Goal: Task Accomplishment & Management: Manage account settings

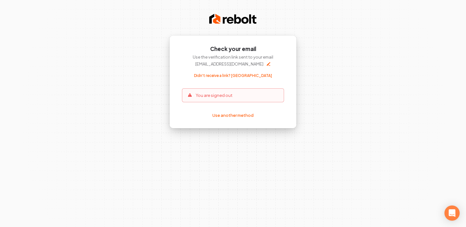
click at [215, 19] on img at bounding box center [233, 19] width 48 height 13
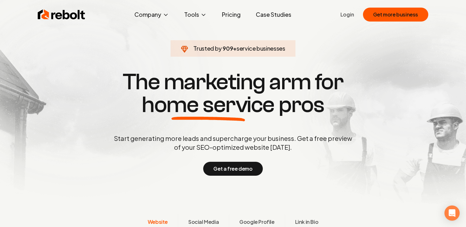
click at [349, 14] on link "Login" at bounding box center [347, 15] width 14 height 8
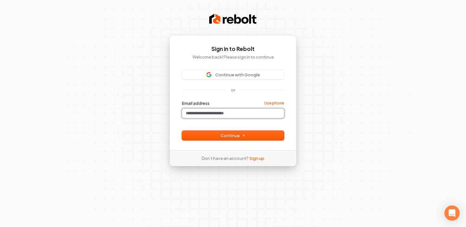
click at [241, 112] on input "Email address" at bounding box center [233, 114] width 102 height 10
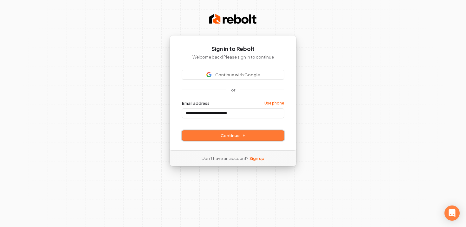
click at [239, 138] on span "Continue" at bounding box center [233, 136] width 25 height 6
type input "**********"
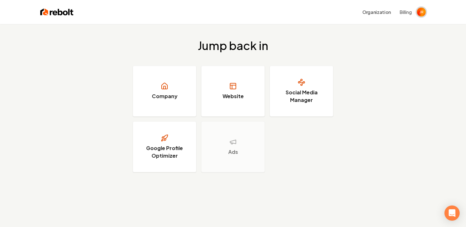
click at [420, 13] on img "Open user button" at bounding box center [421, 12] width 9 height 9
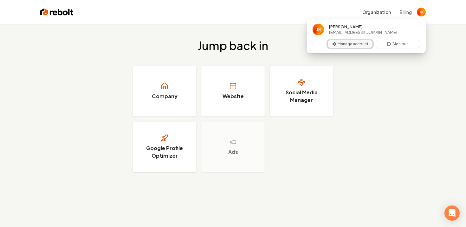
click at [356, 42] on button "Manage account" at bounding box center [350, 44] width 45 height 8
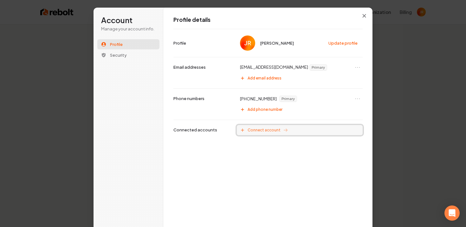
click at [258, 130] on span "Connect account" at bounding box center [264, 130] width 33 height 5
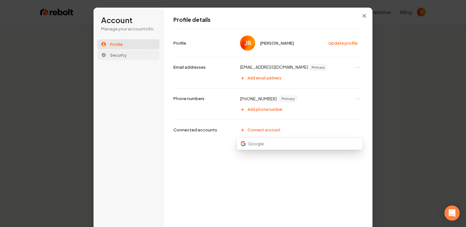
click at [117, 53] on span "Security" at bounding box center [118, 55] width 17 height 6
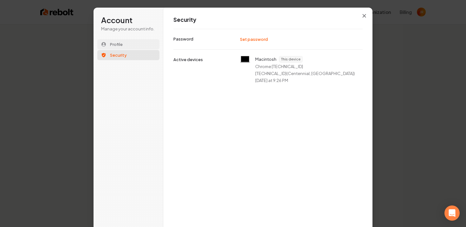
click at [116, 42] on span "Profile" at bounding box center [116, 45] width 13 height 6
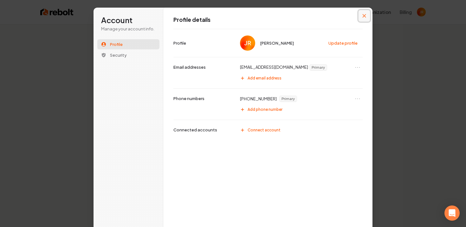
click at [360, 14] on button "Close modal" at bounding box center [363, 15] width 11 height 11
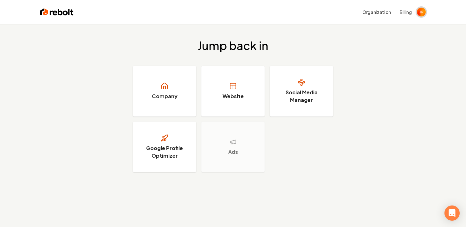
click at [418, 12] on img "Open user button" at bounding box center [421, 12] width 9 height 9
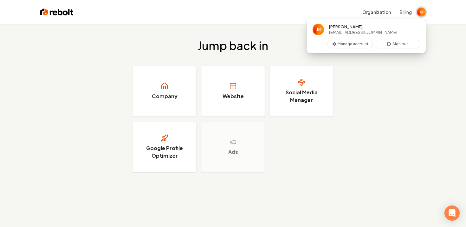
click at [418, 12] on img "Close user button" at bounding box center [421, 12] width 9 height 9
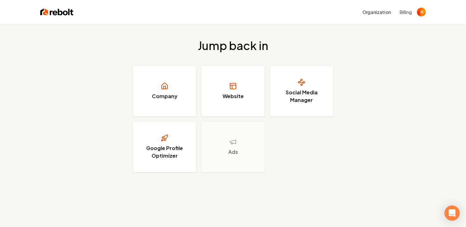
click at [60, 9] on img at bounding box center [56, 12] width 33 height 9
click at [407, 11] on button "Billing" at bounding box center [406, 12] width 12 height 6
